Goal: Find specific page/section: Find specific page/section

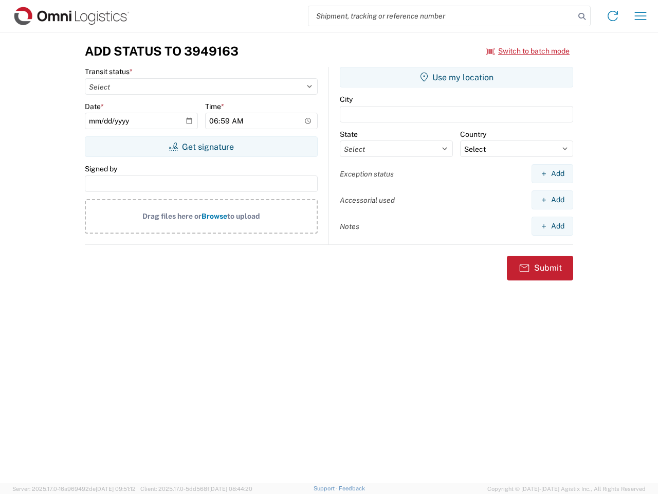
click at [442, 16] on input "search" at bounding box center [442, 16] width 266 height 20
click at [582, 16] on icon at bounding box center [582, 16] width 14 height 14
click at [613, 16] on icon at bounding box center [613, 16] width 16 height 16
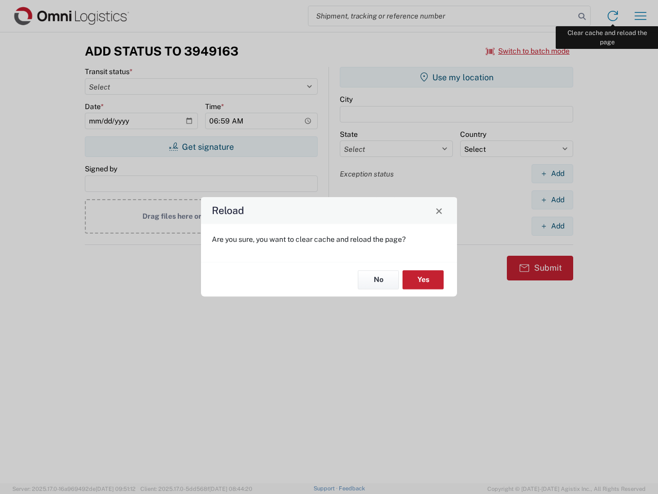
click at [641, 16] on div "Reload Are you sure, you want to clear cache and reload the page? No Yes" at bounding box center [329, 247] width 658 height 494
click at [528, 51] on div "Reload Are you sure, you want to clear cache and reload the page? No Yes" at bounding box center [329, 247] width 658 height 494
click at [201, 147] on div "Reload Are you sure, you want to clear cache and reload the page? No Yes" at bounding box center [329, 247] width 658 height 494
click at [457, 77] on div "Reload Are you sure, you want to clear cache and reload the page? No Yes" at bounding box center [329, 247] width 658 height 494
click at [552, 173] on div "Reload Are you sure, you want to clear cache and reload the page? No Yes" at bounding box center [329, 247] width 658 height 494
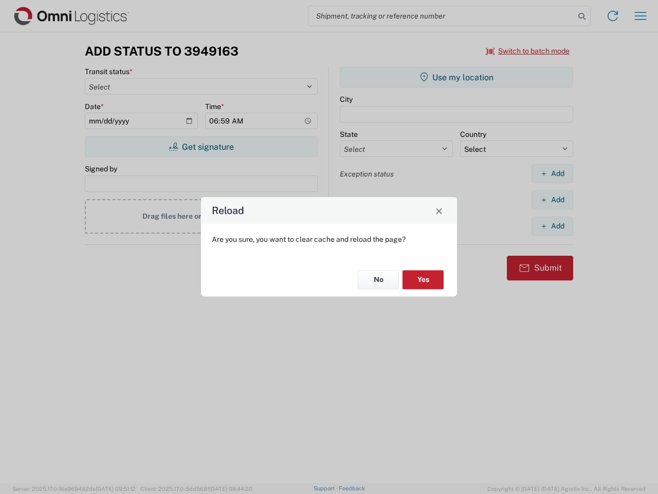
click at [552, 200] on div "Reload Are you sure, you want to clear cache and reload the page? No Yes" at bounding box center [329, 247] width 658 height 494
click at [552, 226] on div "Reload Are you sure, you want to clear cache and reload the page? No Yes" at bounding box center [329, 247] width 658 height 494
